Goal: Information Seeking & Learning: Learn about a topic

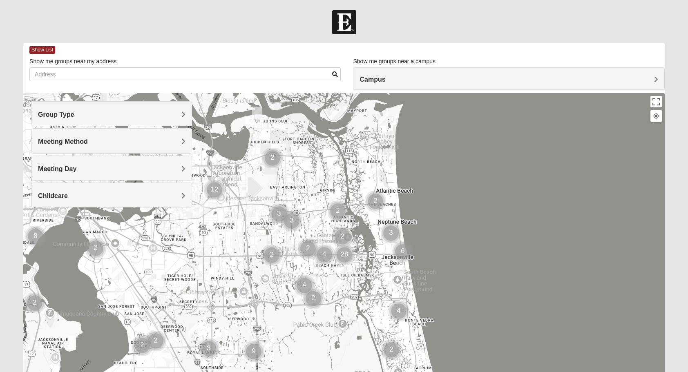
click at [74, 116] on span "Group Type" at bounding box center [56, 114] width 36 height 7
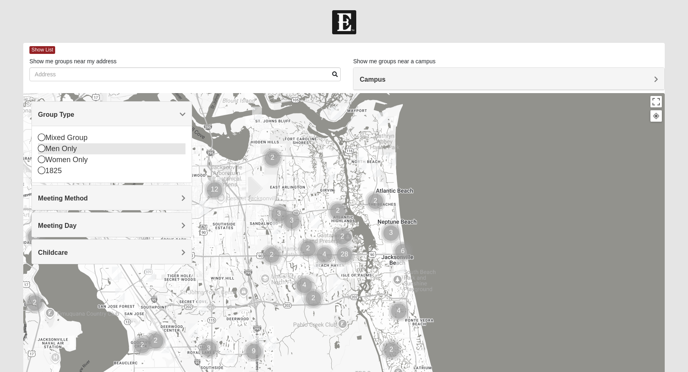
click at [61, 152] on div "Men Only" at bounding box center [111, 148] width 147 height 11
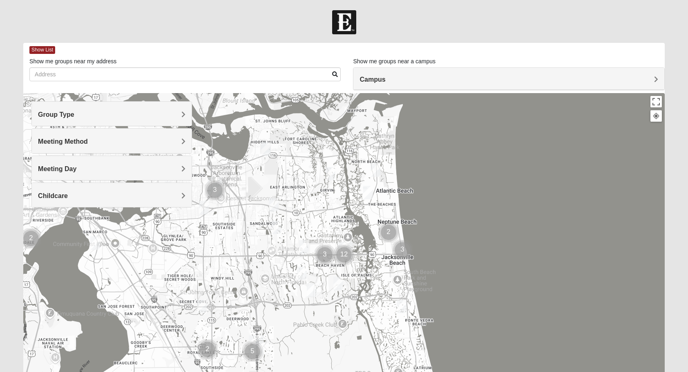
click at [118, 149] on div "Meeting Method" at bounding box center [111, 141] width 159 height 24
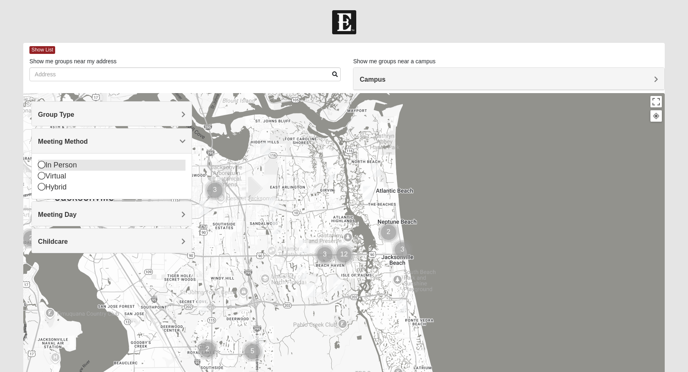
click at [70, 162] on div "In Person" at bounding box center [111, 165] width 147 height 11
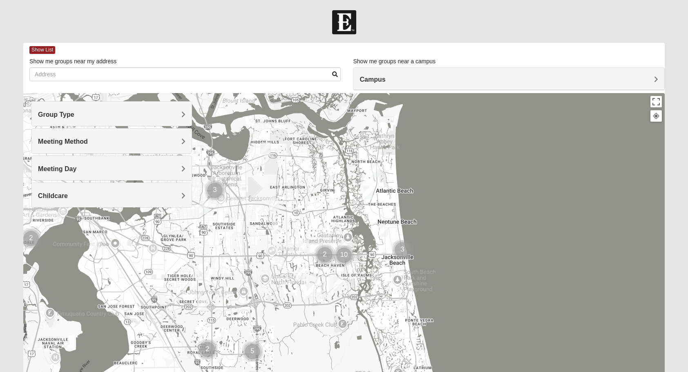
click at [114, 196] on h4 "Childcare" at bounding box center [111, 196] width 147 height 8
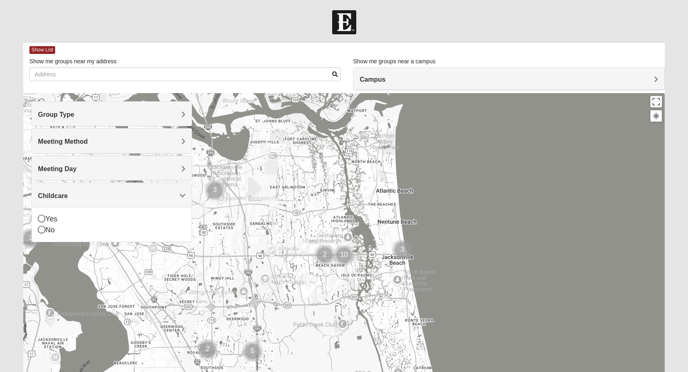
click at [114, 196] on h4 "Childcare" at bounding box center [111, 196] width 147 height 8
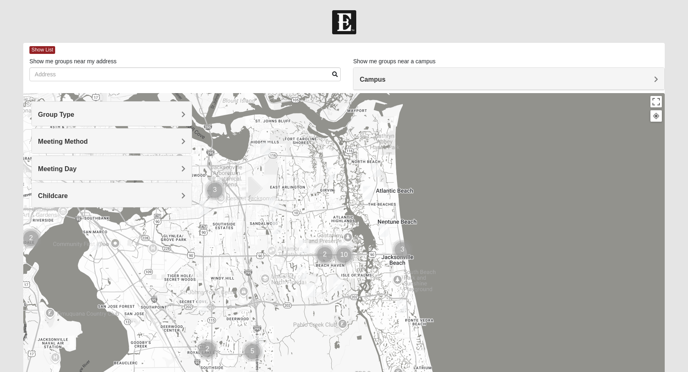
click at [114, 196] on h4 "Childcare" at bounding box center [111, 196] width 147 height 8
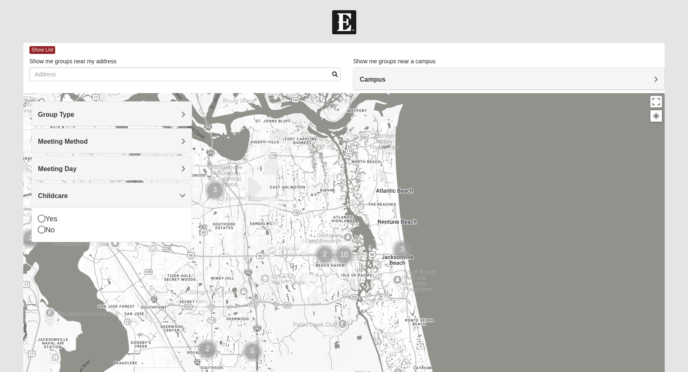
click at [114, 196] on h4 "Childcare" at bounding box center [111, 196] width 147 height 8
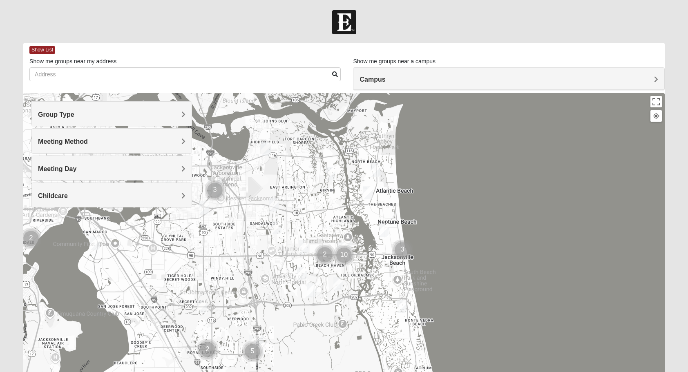
click at [118, 171] on h4 "Meeting Day" at bounding box center [111, 169] width 147 height 8
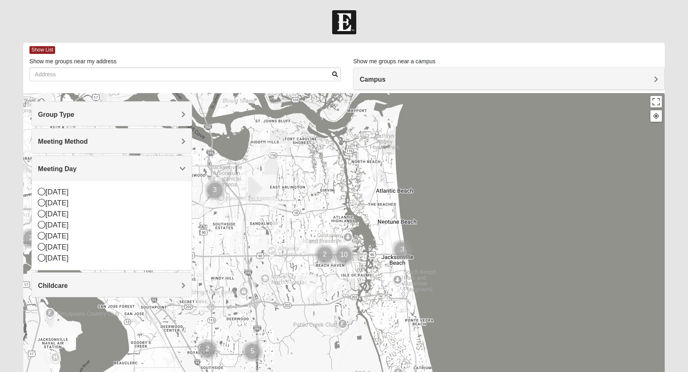
click at [118, 171] on h4 "Meeting Day" at bounding box center [111, 169] width 147 height 8
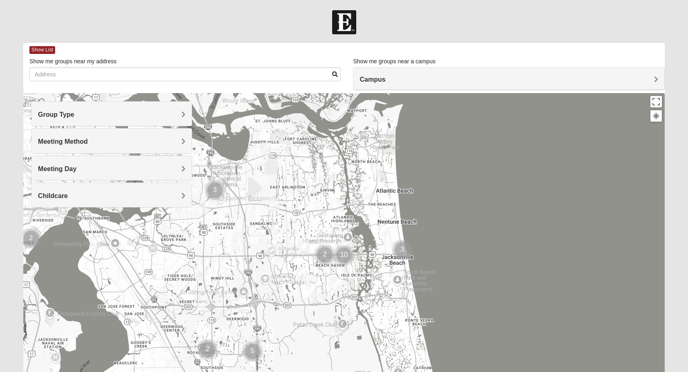
click at [347, 250] on img "Cluster of 10 groups" at bounding box center [344, 255] width 20 height 20
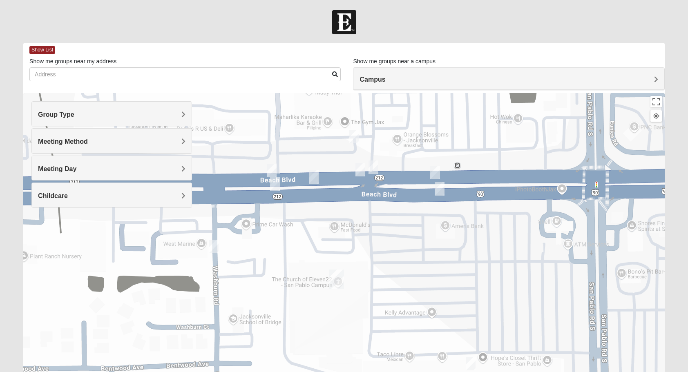
click at [338, 278] on img "San Pablo" at bounding box center [336, 279] width 15 height 20
click at [441, 71] on div "Campus" at bounding box center [508, 79] width 310 height 22
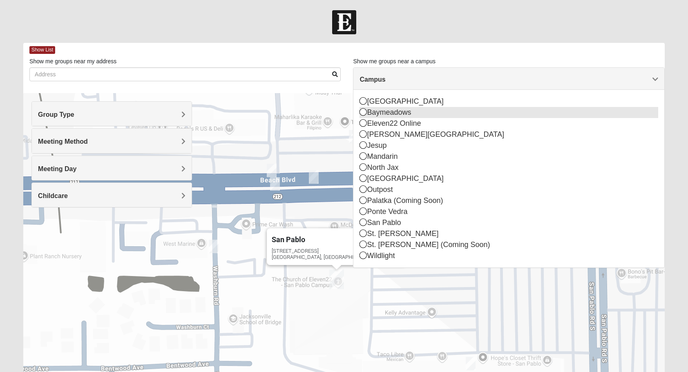
click at [397, 111] on div "Baymeadows" at bounding box center [508, 112] width 298 height 11
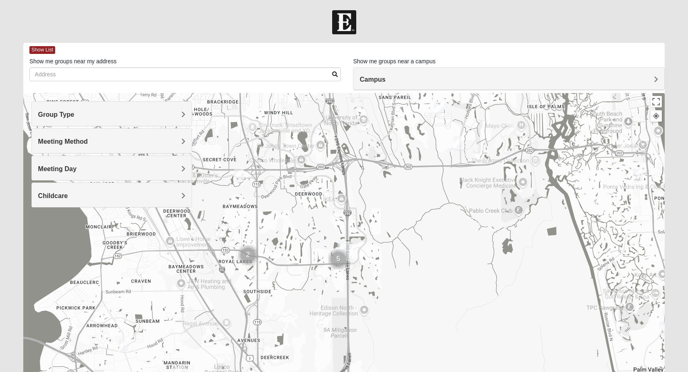
click at [336, 257] on img "Cluster of 5 groups" at bounding box center [338, 259] width 20 height 20
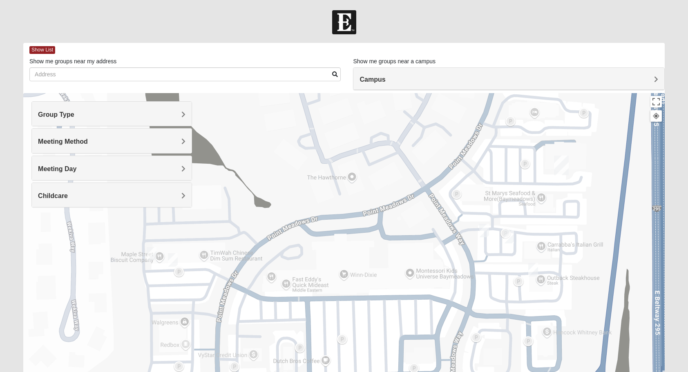
click at [484, 229] on img "On Campus Mens Ferguson 32256" at bounding box center [484, 230] width 10 height 13
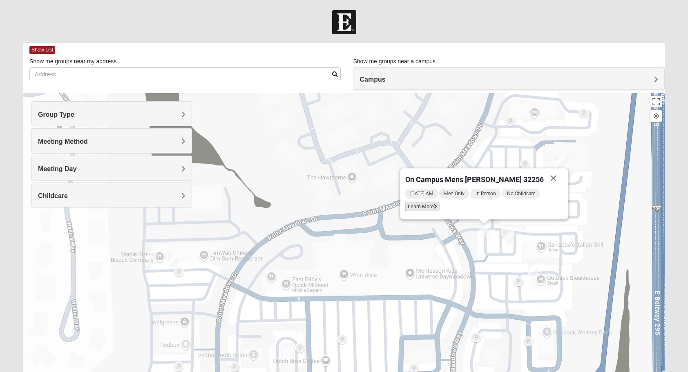
click at [439, 208] on span "Learn More" at bounding box center [422, 207] width 34 height 9
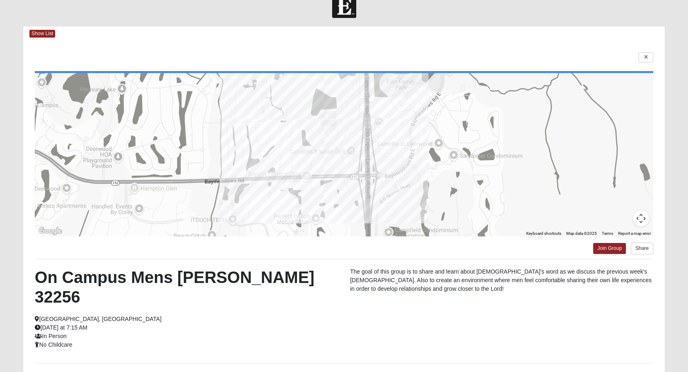
scroll to position [7, 0]
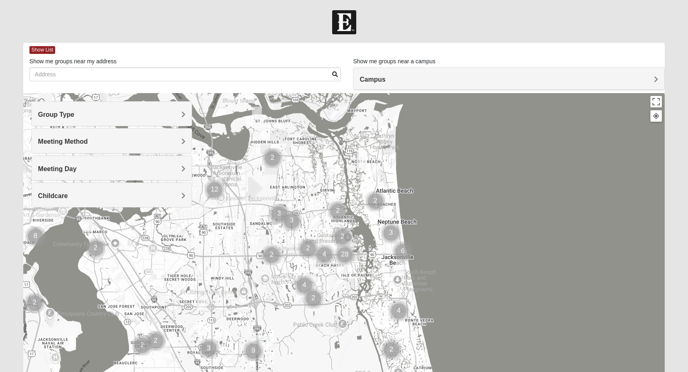
click at [180, 115] on h4 "Group Type" at bounding box center [111, 115] width 147 height 8
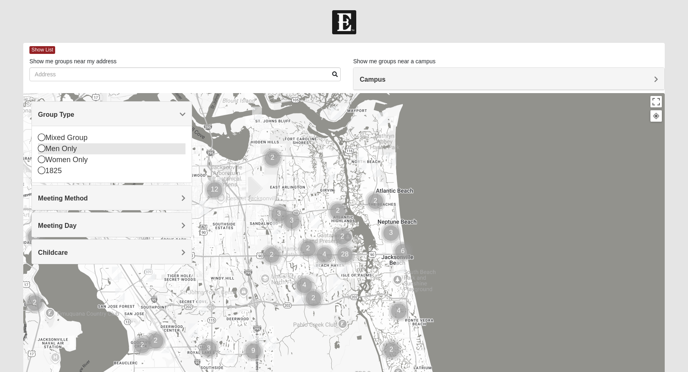
click at [117, 149] on div "Men Only" at bounding box center [111, 148] width 147 height 11
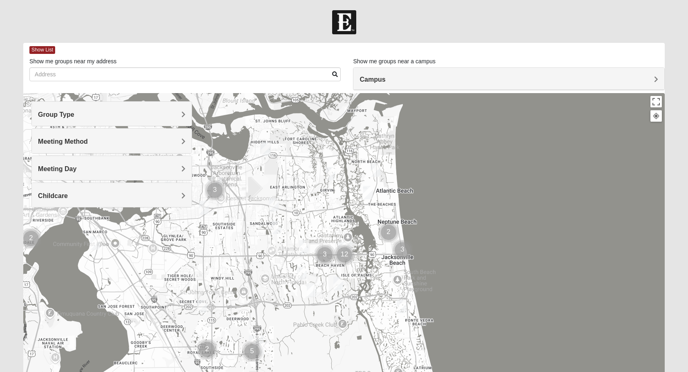
click at [156, 143] on h4 "Meeting Method" at bounding box center [111, 142] width 147 height 8
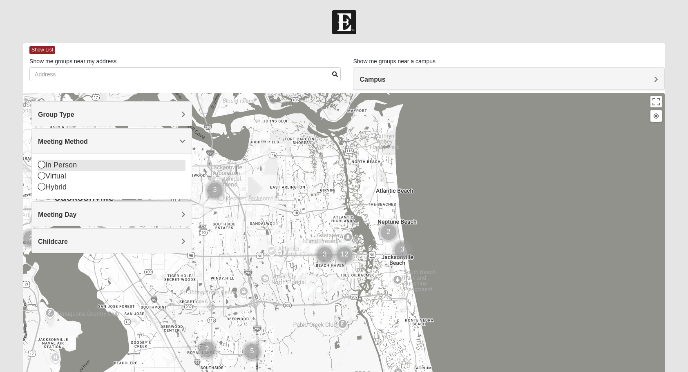
click at [98, 165] on div "In Person" at bounding box center [111, 165] width 147 height 11
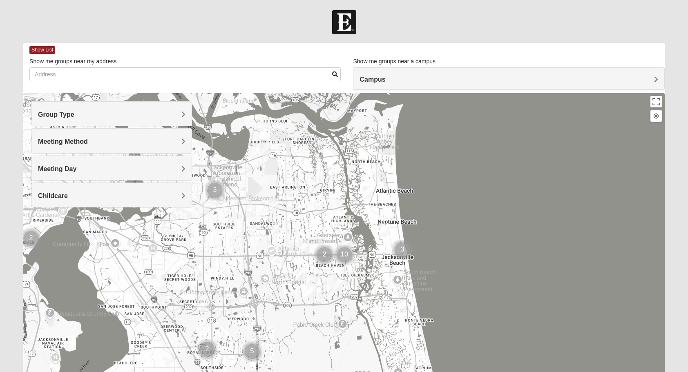
click at [390, 82] on h4 "Campus" at bounding box center [508, 80] width 298 height 8
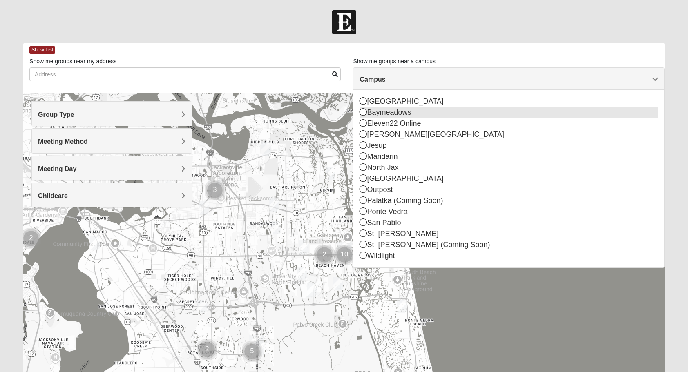
click at [389, 113] on div "Baymeadows" at bounding box center [508, 112] width 298 height 11
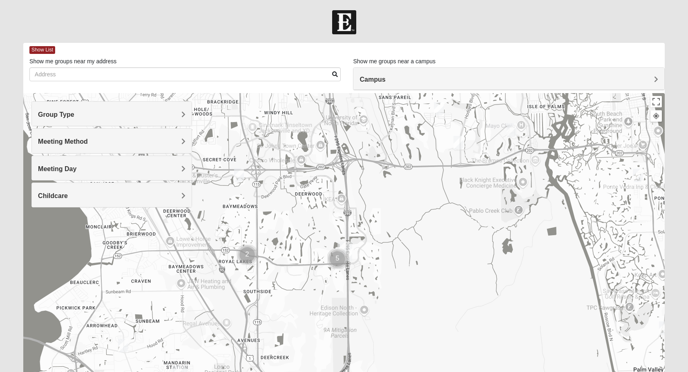
click at [338, 259] on img "Cluster of 5 groups" at bounding box center [337, 259] width 20 height 20
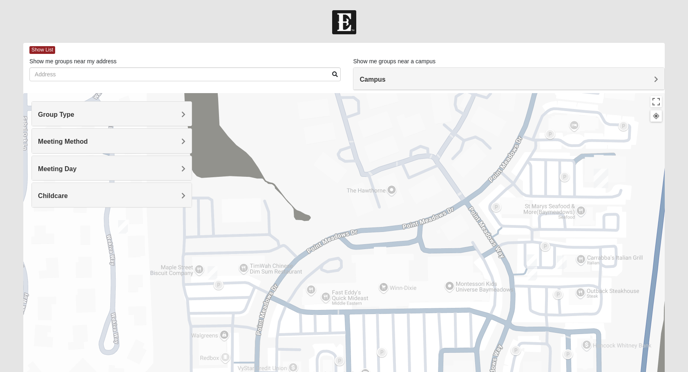
click at [532, 273] on img "Mens Barnes 32246" at bounding box center [532, 273] width 10 height 13
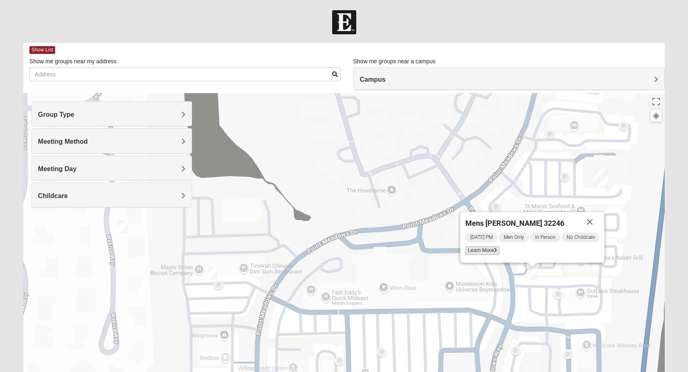
click at [489, 250] on span "Learn More" at bounding box center [482, 250] width 34 height 9
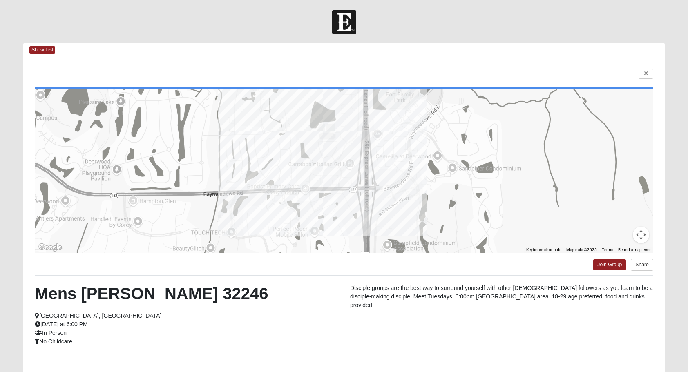
scroll to position [70, 0]
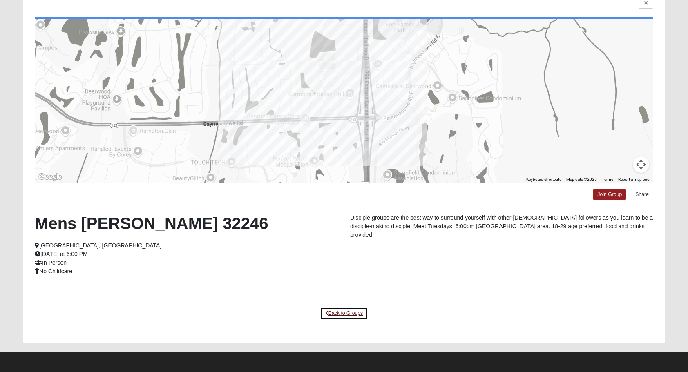
click at [346, 309] on link "Back to Groups" at bounding box center [344, 313] width 48 height 13
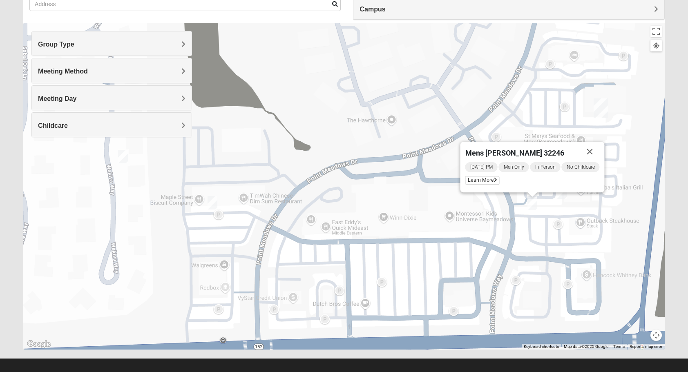
click at [563, 196] on img "On Campus Mens Wilford 32256" at bounding box center [562, 191] width 10 height 13
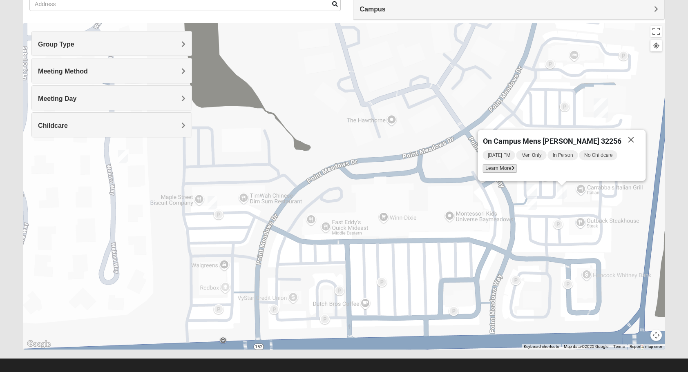
click at [516, 170] on span "Learn More" at bounding box center [499, 168] width 34 height 9
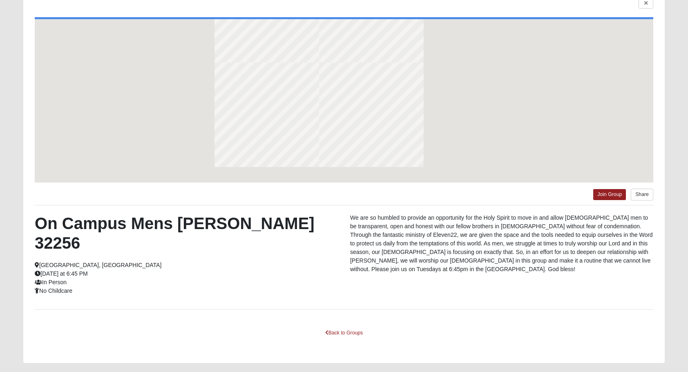
scroll to position [34, 0]
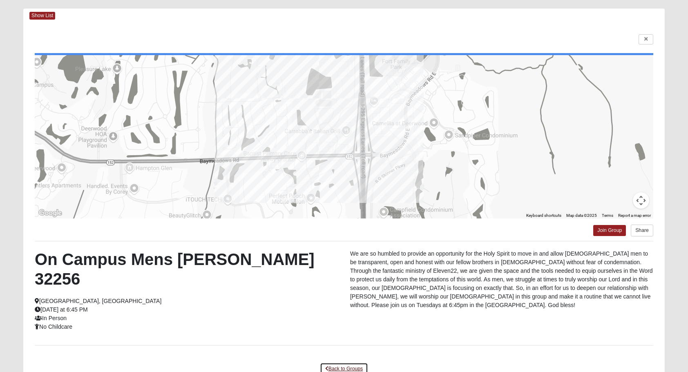
click at [353, 363] on link "Back to Groups" at bounding box center [344, 369] width 48 height 13
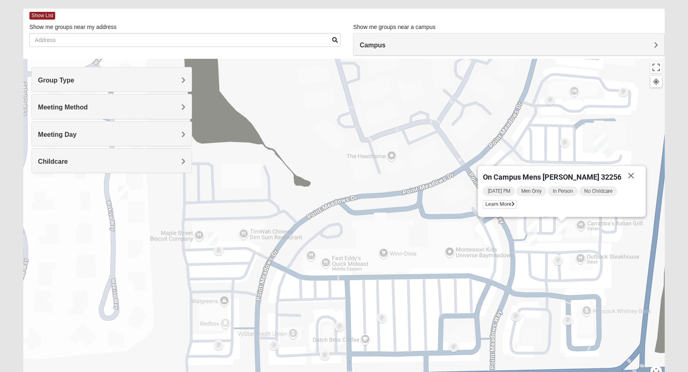
click at [210, 236] on img "Mens Stenson 32256" at bounding box center [212, 238] width 10 height 13
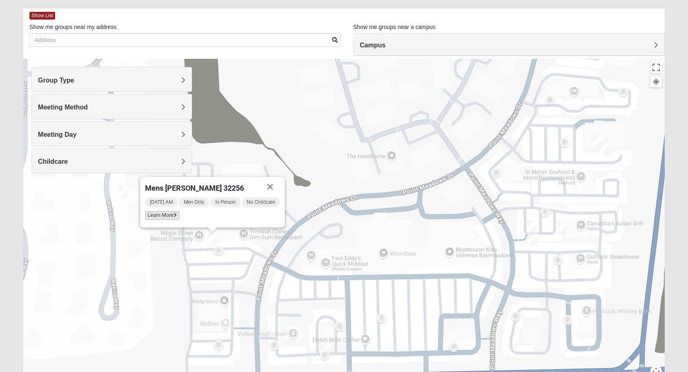
click at [171, 213] on span "Learn More" at bounding box center [162, 215] width 34 height 9
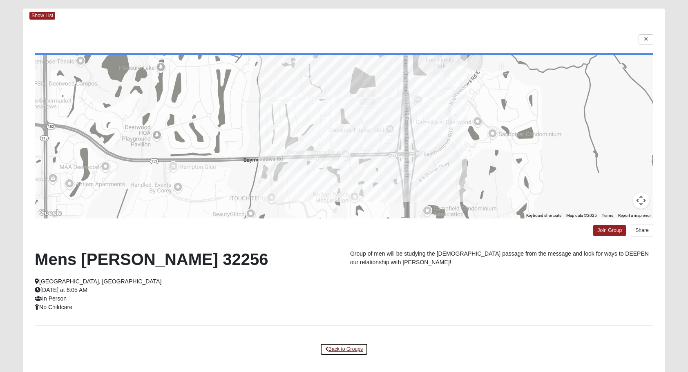
click at [346, 346] on link "Back to Groups" at bounding box center [344, 349] width 48 height 13
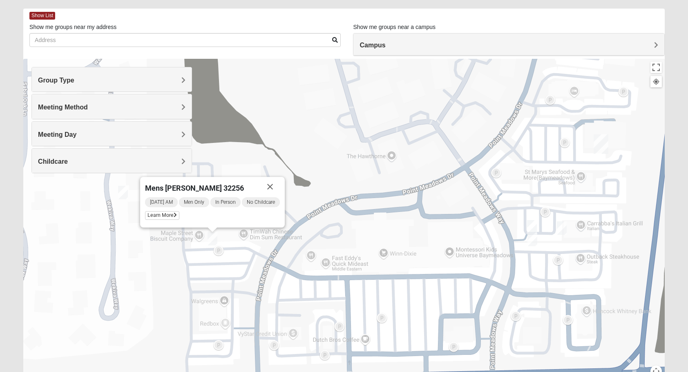
click at [122, 195] on img "Mens Murphy/Whalen Maple Street 32256" at bounding box center [123, 192] width 10 height 13
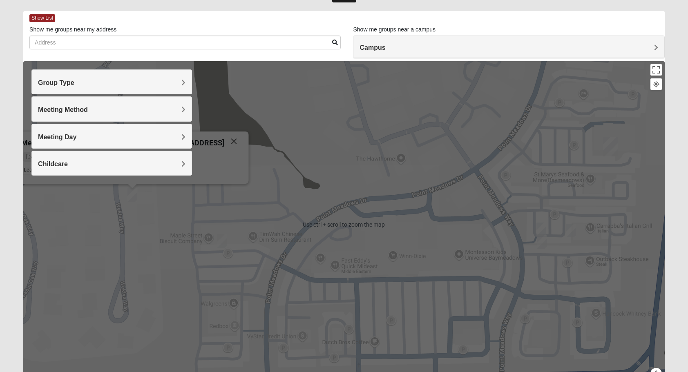
scroll to position [78, 0]
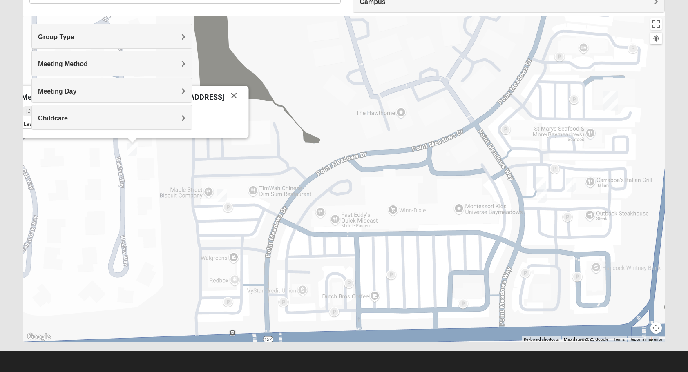
click at [297, 129] on div "Mens Murphy/Whalen Maple Street 32256 Wednesday AM Men Only In Person No Childc…" at bounding box center [343, 179] width 641 height 327
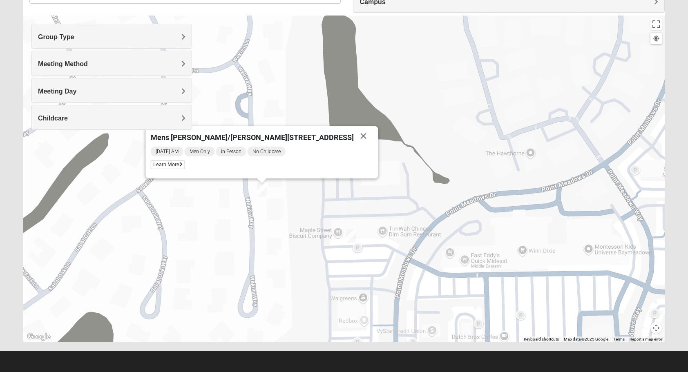
drag, startPoint x: 340, startPoint y: 225, endPoint x: 470, endPoint y: 265, distance: 136.4
click at [470, 265] on div "Mens Murphy/Whalen Maple Street 32256 Wednesday AM Men Only In Person No Childc…" at bounding box center [343, 179] width 641 height 327
click at [185, 168] on span "Learn More" at bounding box center [167, 164] width 34 height 9
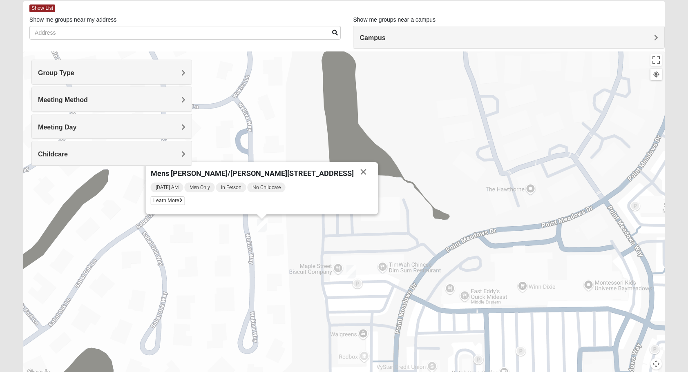
click at [483, 185] on div "Mens Murphy/Whalen Maple Street 32256 Wednesday AM Men Only In Person No Childc…" at bounding box center [343, 214] width 641 height 327
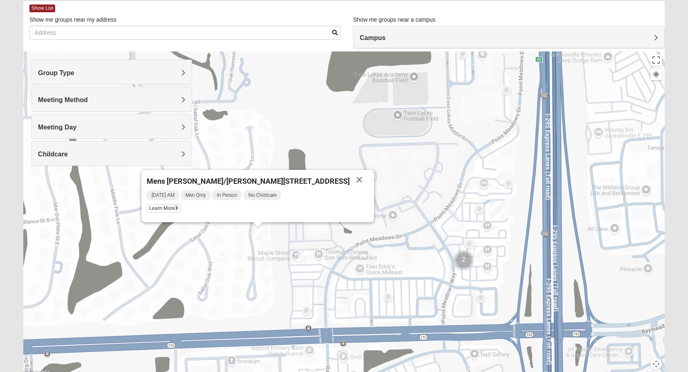
drag, startPoint x: 489, startPoint y: 206, endPoint x: 373, endPoint y: 239, distance: 121.0
click at [373, 239] on div "Mens Murphy/Whalen Maple Street 32256 Wednesday AM Men Only In Person No Childc…" at bounding box center [343, 214] width 641 height 327
click at [500, 207] on img "Baymeadows" at bounding box center [497, 210] width 15 height 20
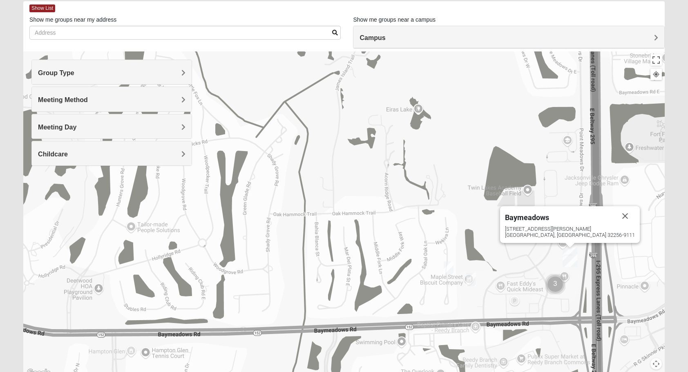
drag, startPoint x: 318, startPoint y: 187, endPoint x: 434, endPoint y: 216, distance: 118.8
click at [434, 216] on div "Baymeadows 8133 Point Meadows Way Jacksonville, FL 32256-9111" at bounding box center [343, 214] width 641 height 327
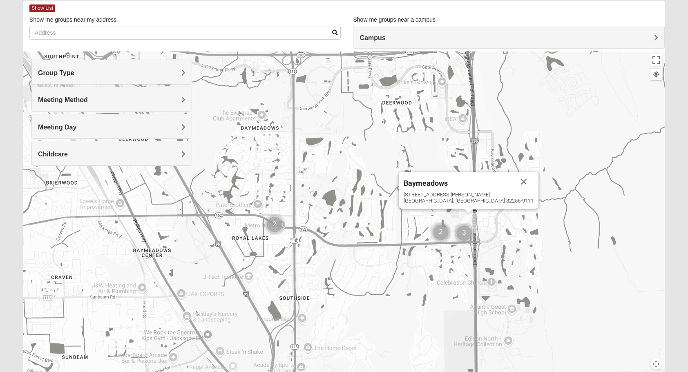
click at [260, 71] on img "Mens Bailey" at bounding box center [259, 71] width 10 height 13
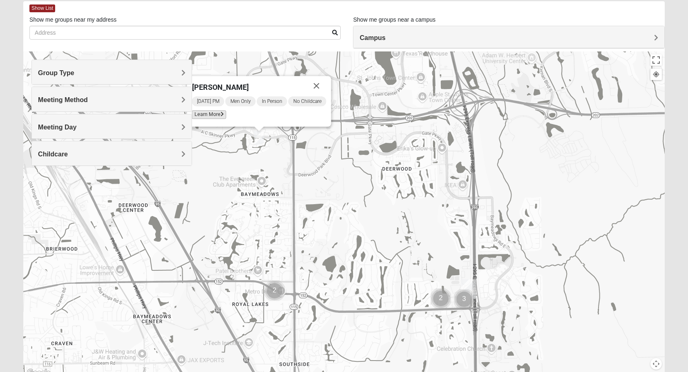
click at [206, 114] on span "Learn More" at bounding box center [208, 114] width 34 height 9
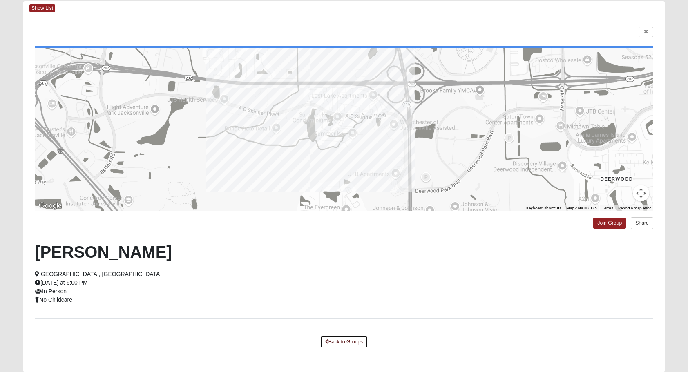
click at [350, 344] on link "Back to Groups" at bounding box center [344, 342] width 48 height 13
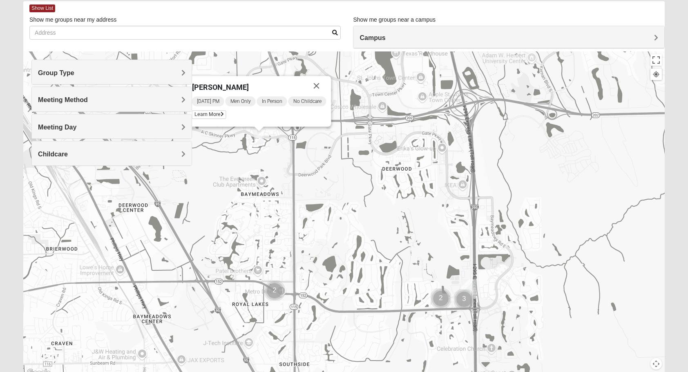
click at [273, 288] on img "Cluster of 2 groups" at bounding box center [274, 290] width 20 height 20
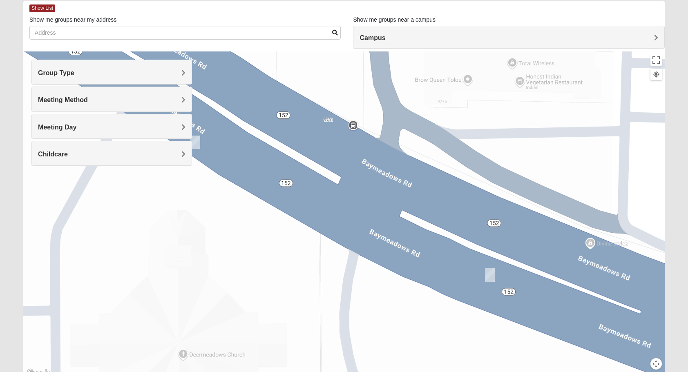
click at [491, 272] on img "Mens Ayer 32256" at bounding box center [490, 274] width 10 height 13
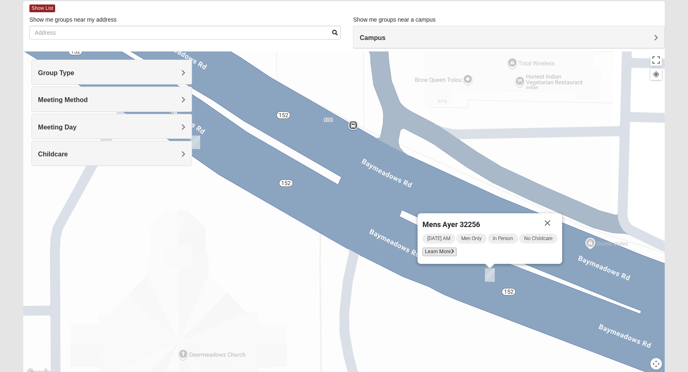
click at [443, 248] on span "Learn More" at bounding box center [439, 251] width 34 height 9
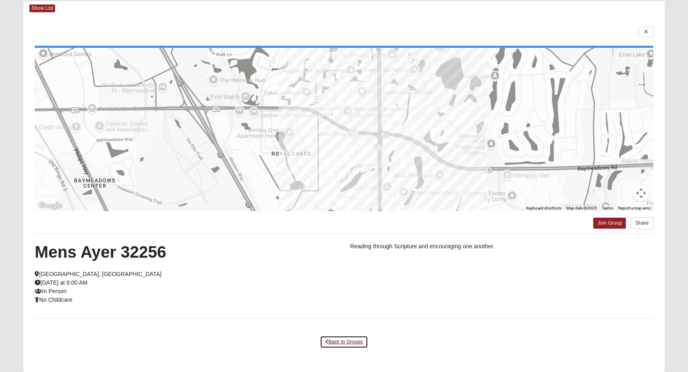
click at [350, 340] on link "Back to Groups" at bounding box center [344, 342] width 48 height 13
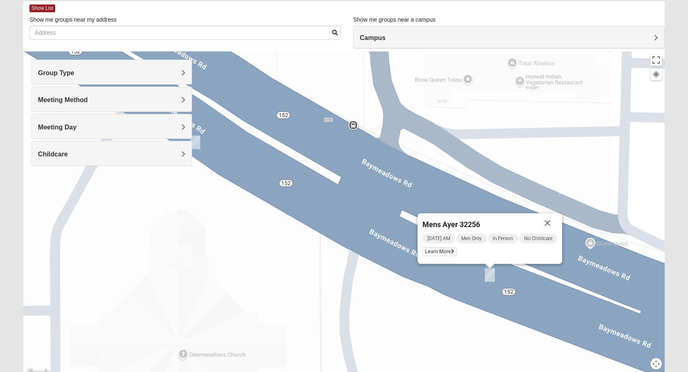
click at [198, 142] on img "Mens Mathis/Smid 32256" at bounding box center [195, 142] width 10 height 13
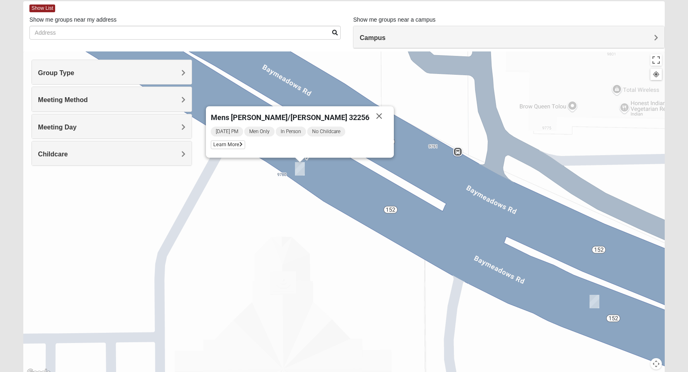
drag, startPoint x: 235, startPoint y: 196, endPoint x: 344, endPoint y: 223, distance: 112.2
click at [344, 223] on div "Mens Mathis/Smid 32256 Monday PM Men Only In Person No Childcare Learn More" at bounding box center [343, 214] width 641 height 327
click at [245, 148] on span "Learn More" at bounding box center [228, 144] width 34 height 9
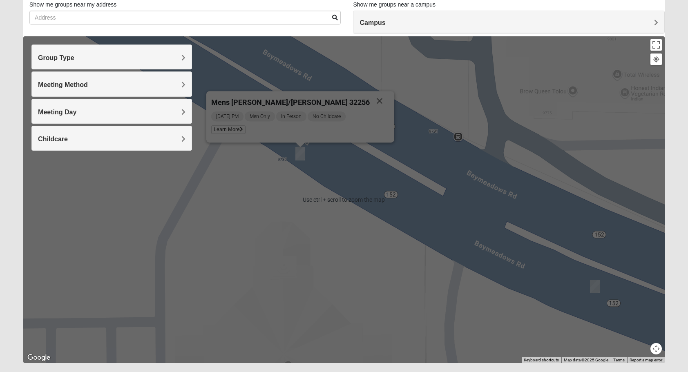
scroll to position [58, 0]
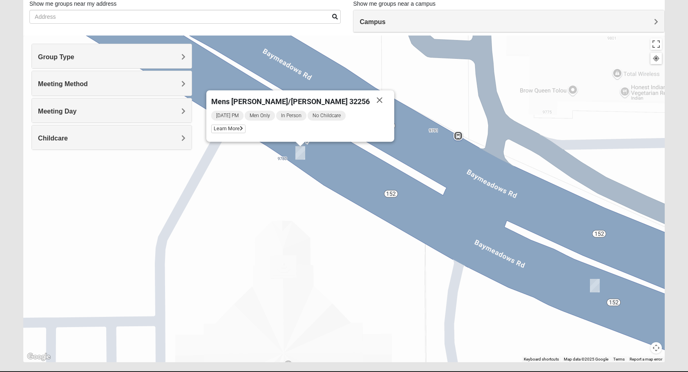
click at [341, 284] on div "Mens Mathis/Smid 32256 Monday PM Men Only In Person No Childcare Learn More" at bounding box center [343, 199] width 641 height 327
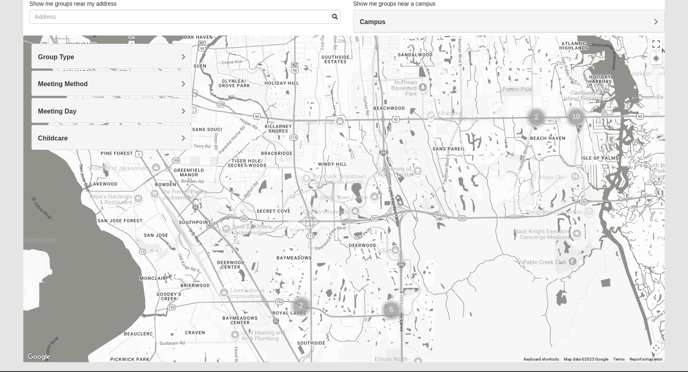
drag, startPoint x: 388, startPoint y: 235, endPoint x: 345, endPoint y: 258, distance: 48.9
click at [345, 258] on div at bounding box center [343, 199] width 641 height 327
click at [576, 118] on img "Cluster of 10 groups" at bounding box center [575, 117] width 20 height 20
